Goal: Task Accomplishment & Management: Manage account settings

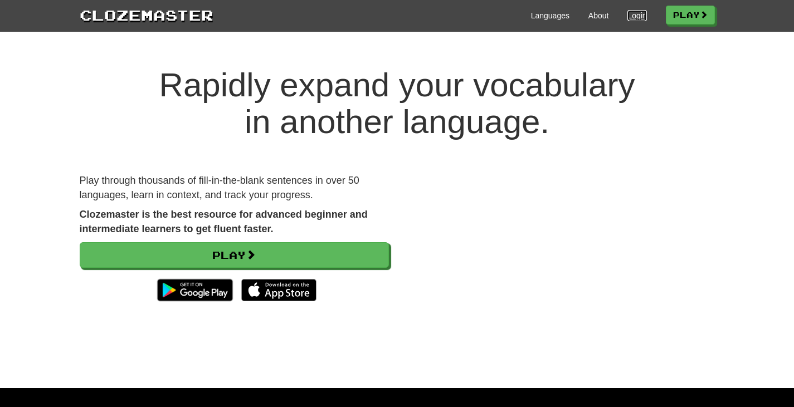
click at [631, 16] on link "Login" at bounding box center [637, 15] width 19 height 11
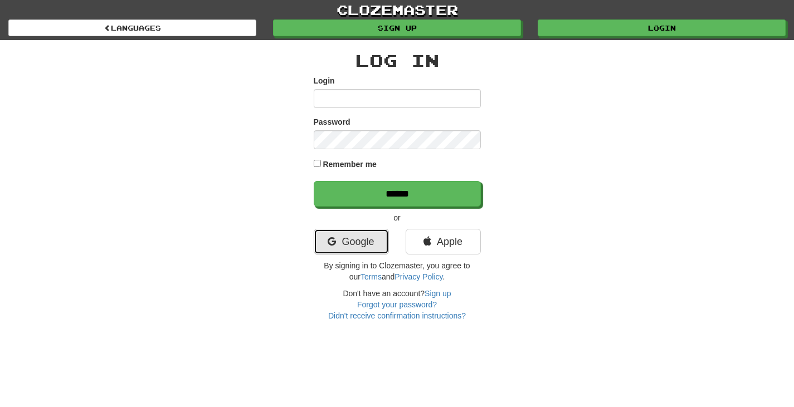
click at [373, 240] on link "Google" at bounding box center [351, 242] width 75 height 26
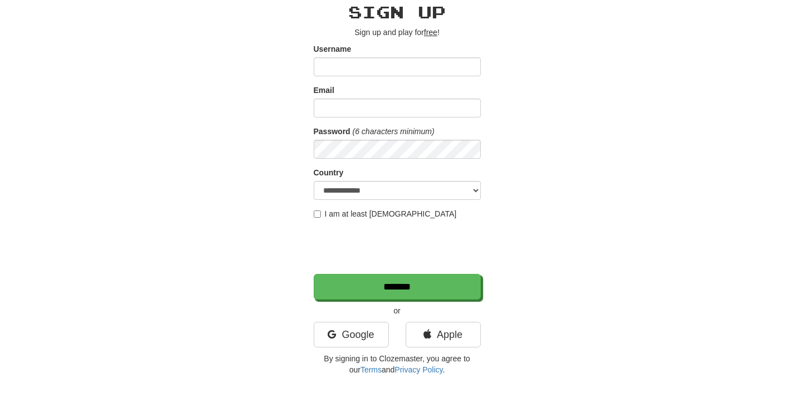
scroll to position [56, 0]
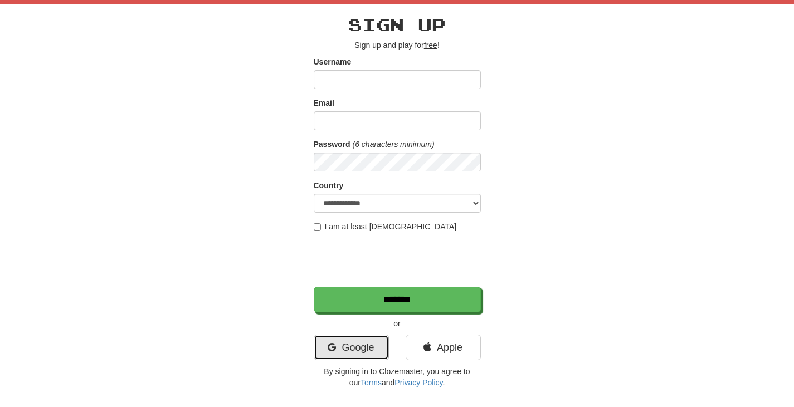
click at [370, 349] on link "Google" at bounding box center [351, 348] width 75 height 26
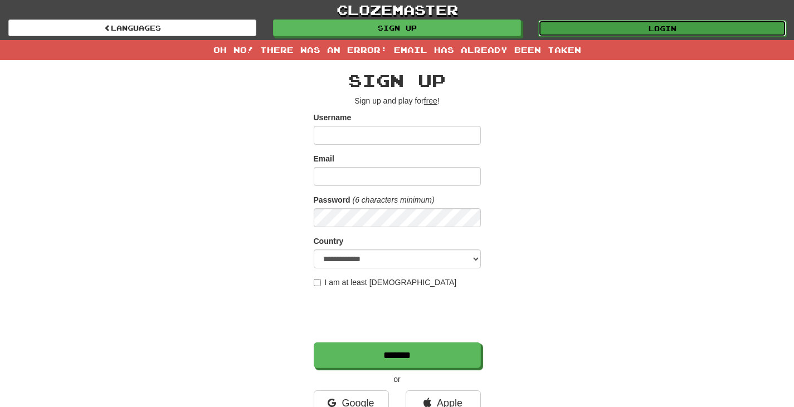
click at [596, 24] on link "Login" at bounding box center [662, 28] width 248 height 17
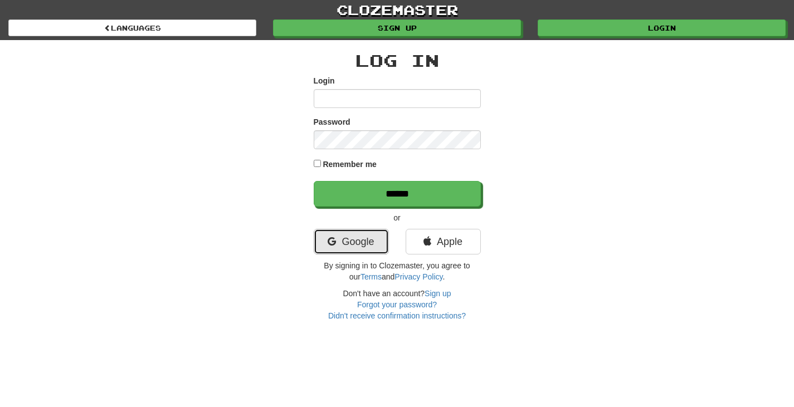
click at [382, 243] on link "Google" at bounding box center [351, 242] width 75 height 26
